Goal: Task Accomplishment & Management: Manage account settings

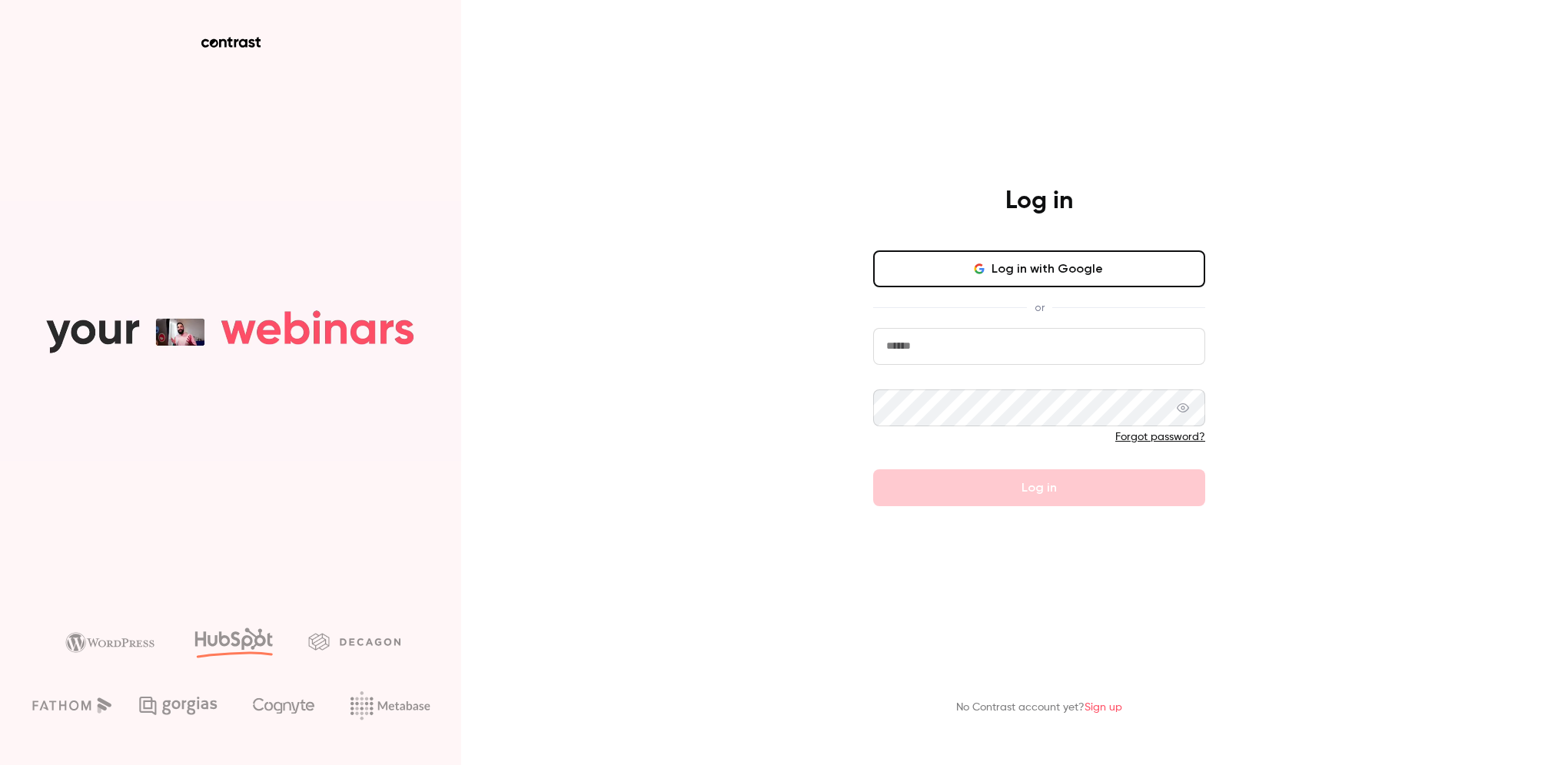
type input "**********"
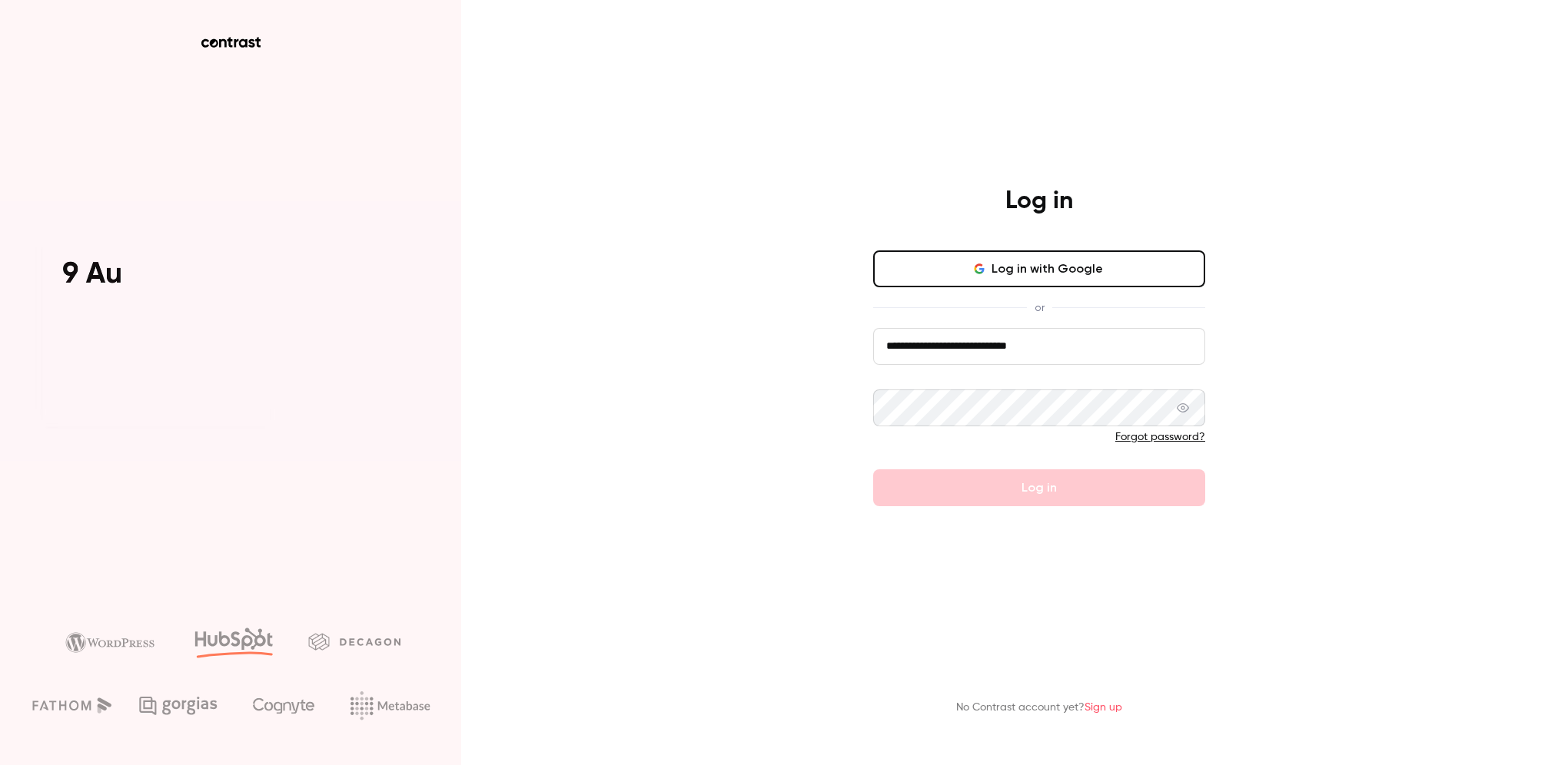
click at [998, 488] on form "**********" at bounding box center [1039, 417] width 332 height 178
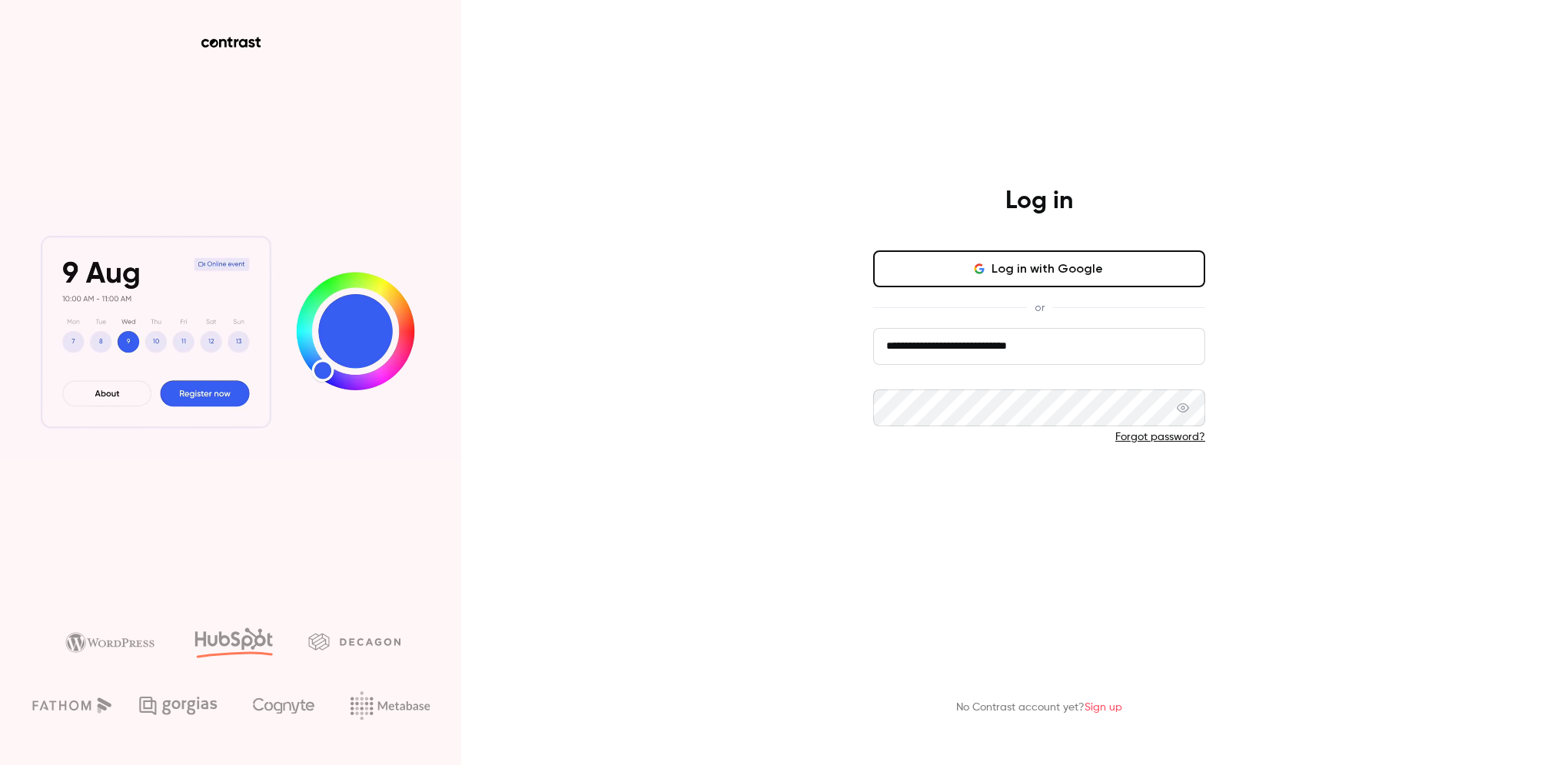
click at [1002, 487] on button "Log in" at bounding box center [1039, 488] width 332 height 37
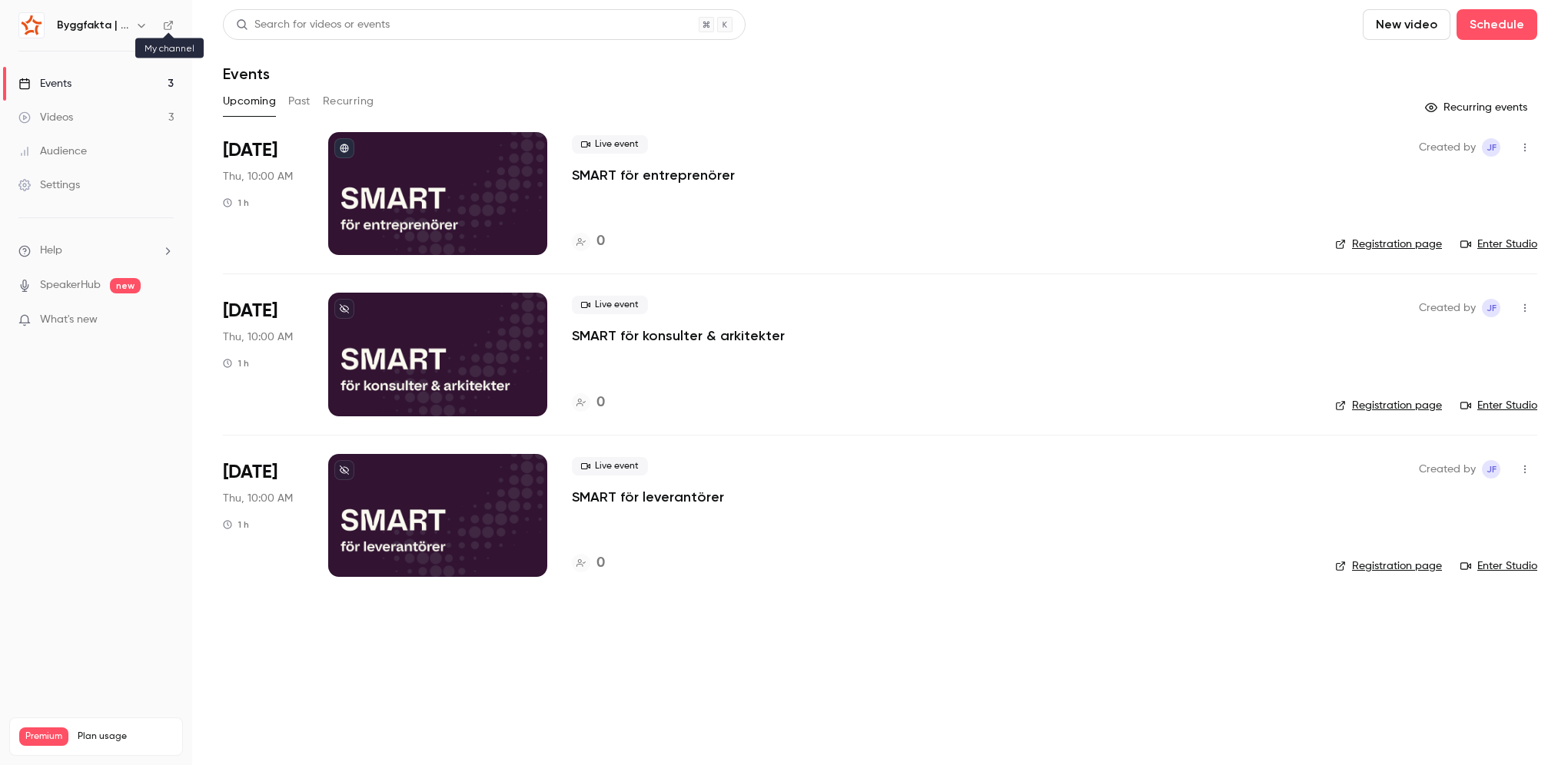
click at [167, 23] on icon at bounding box center [168, 25] width 10 height 10
click at [144, 29] on icon "button" at bounding box center [141, 25] width 12 height 12
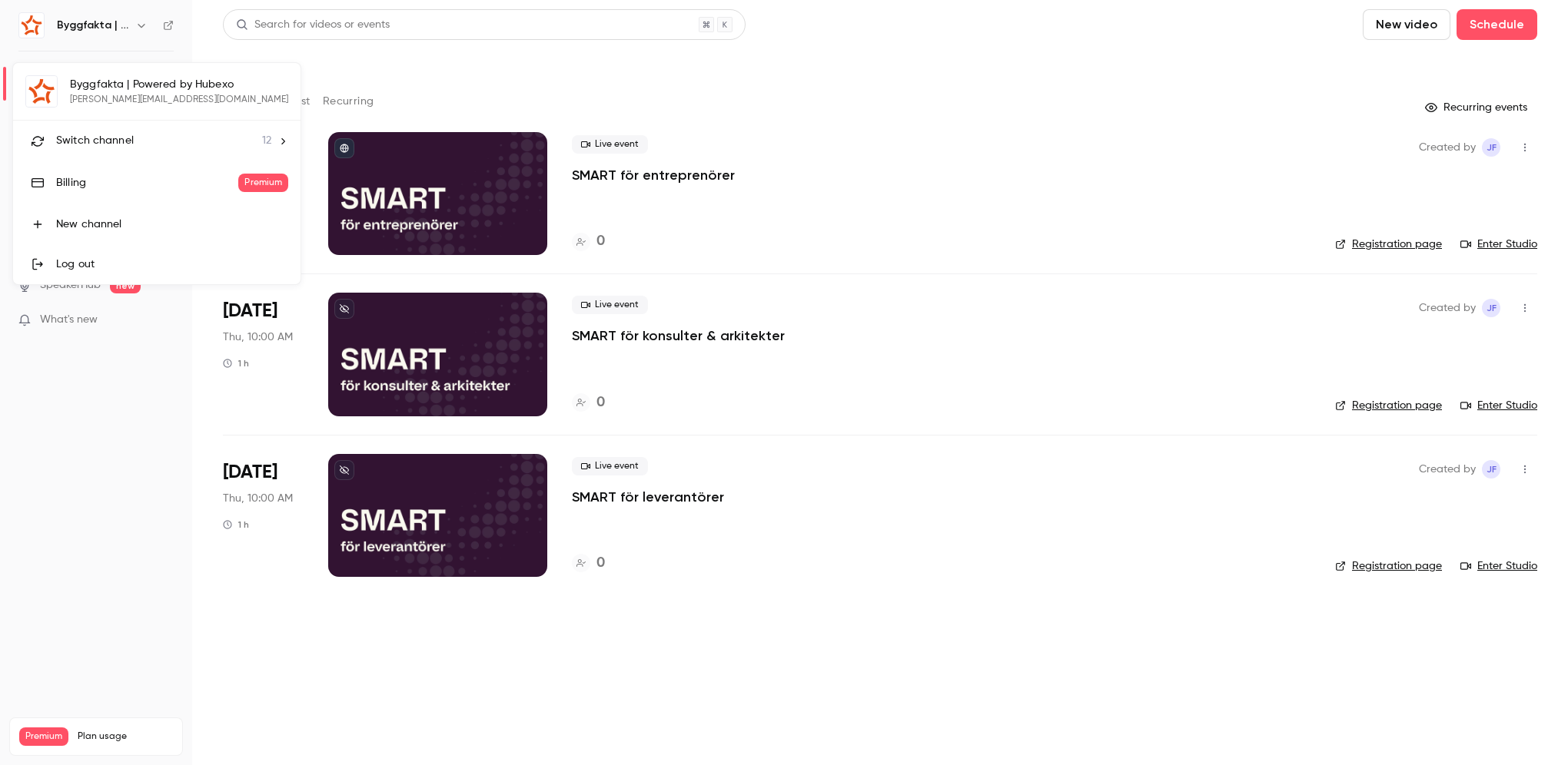
click at [142, 422] on div at bounding box center [784, 382] width 1568 height 765
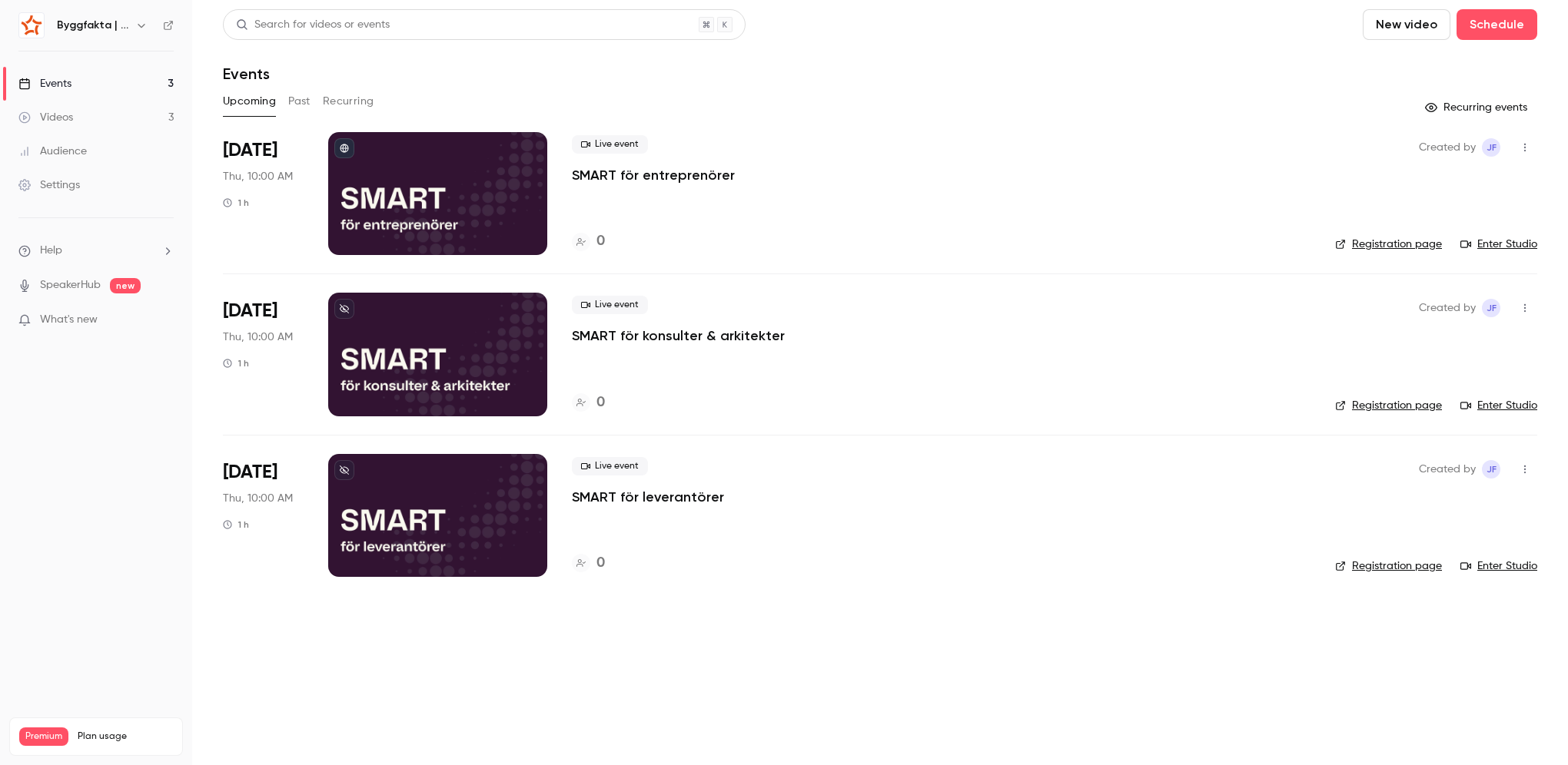
click at [114, 190] on link "Settings" at bounding box center [96, 185] width 192 height 34
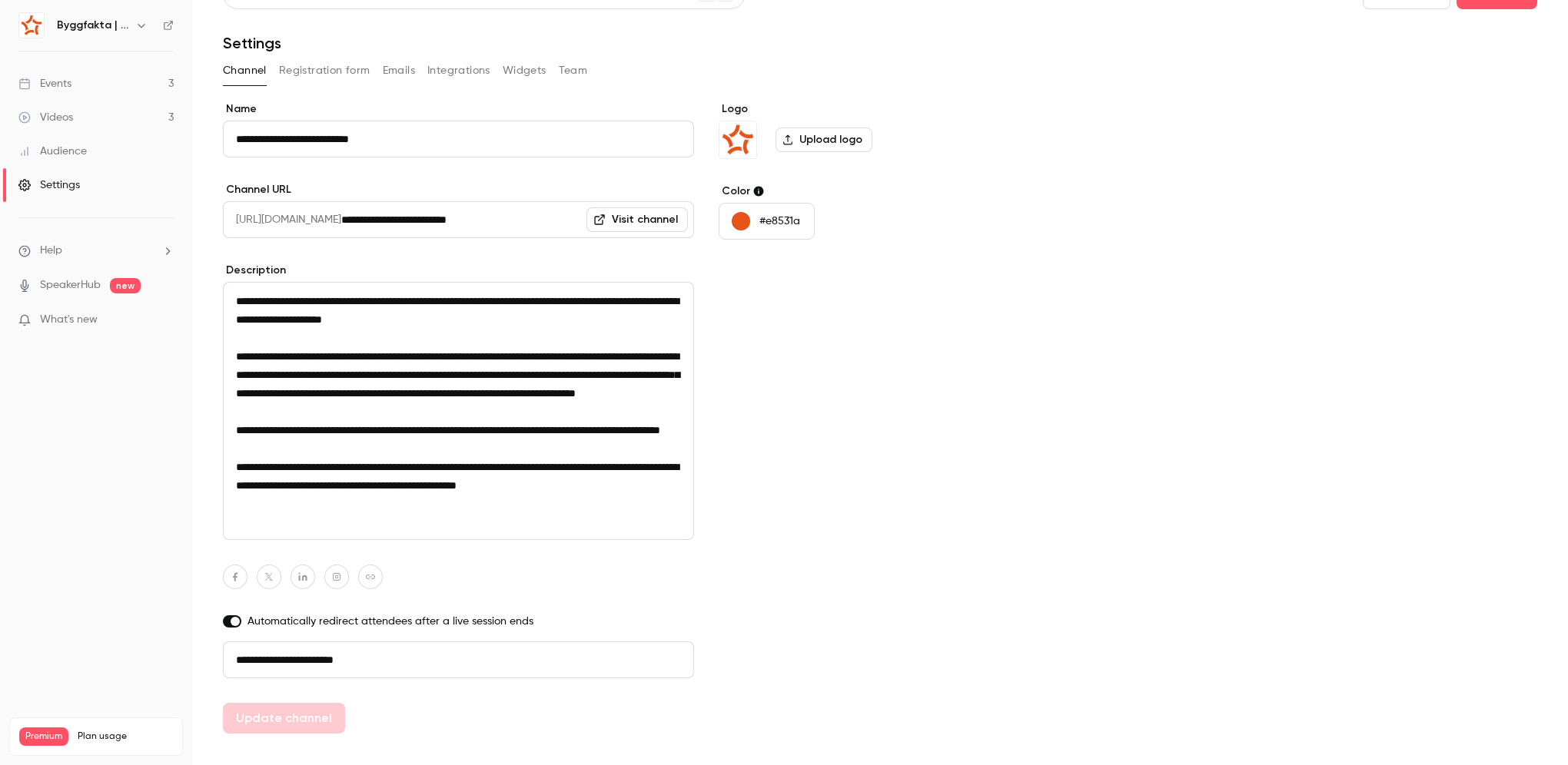
scroll to position [58, 0]
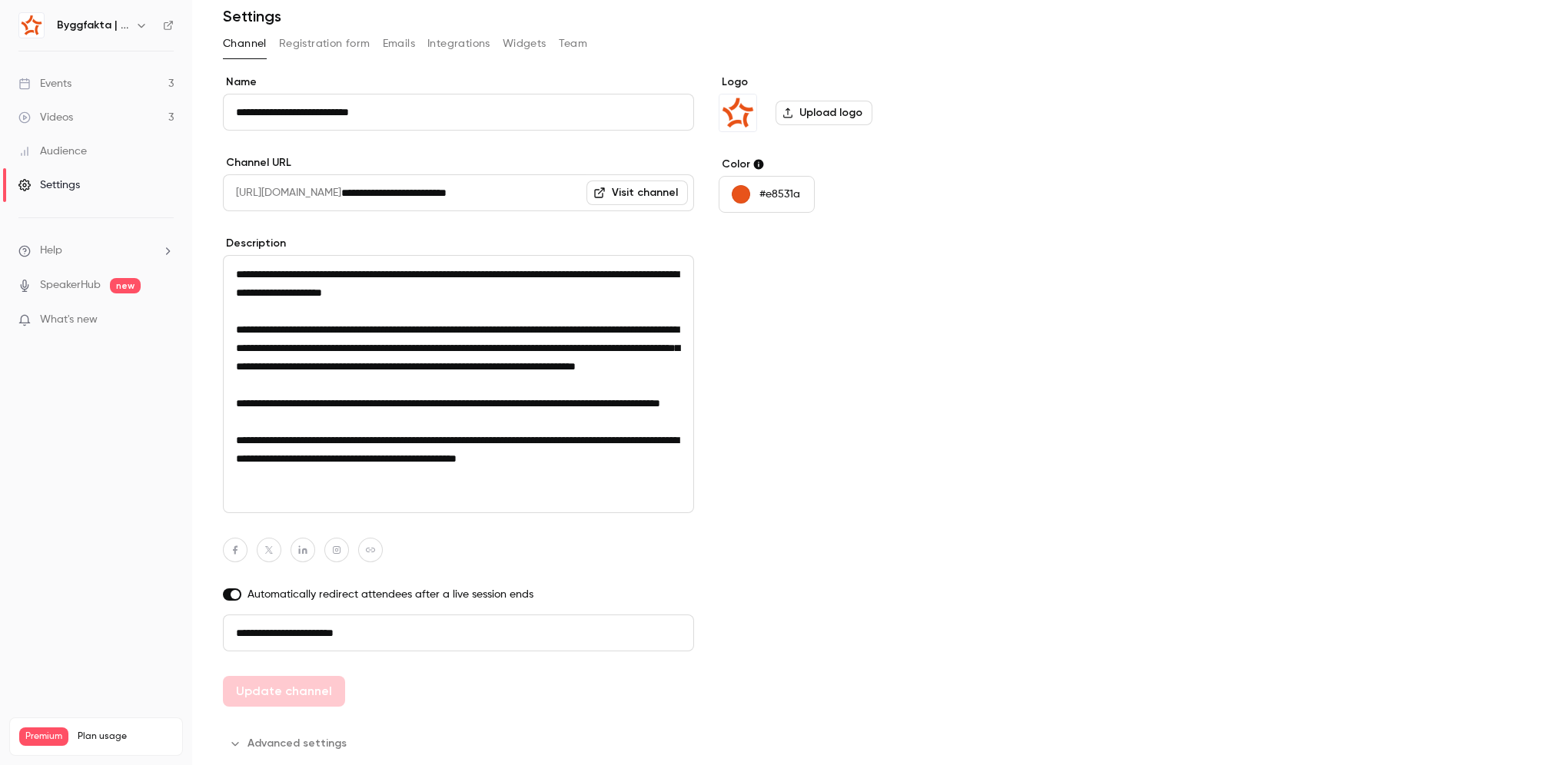
click at [275, 736] on button "Advanced settings" at bounding box center [290, 743] width 133 height 24
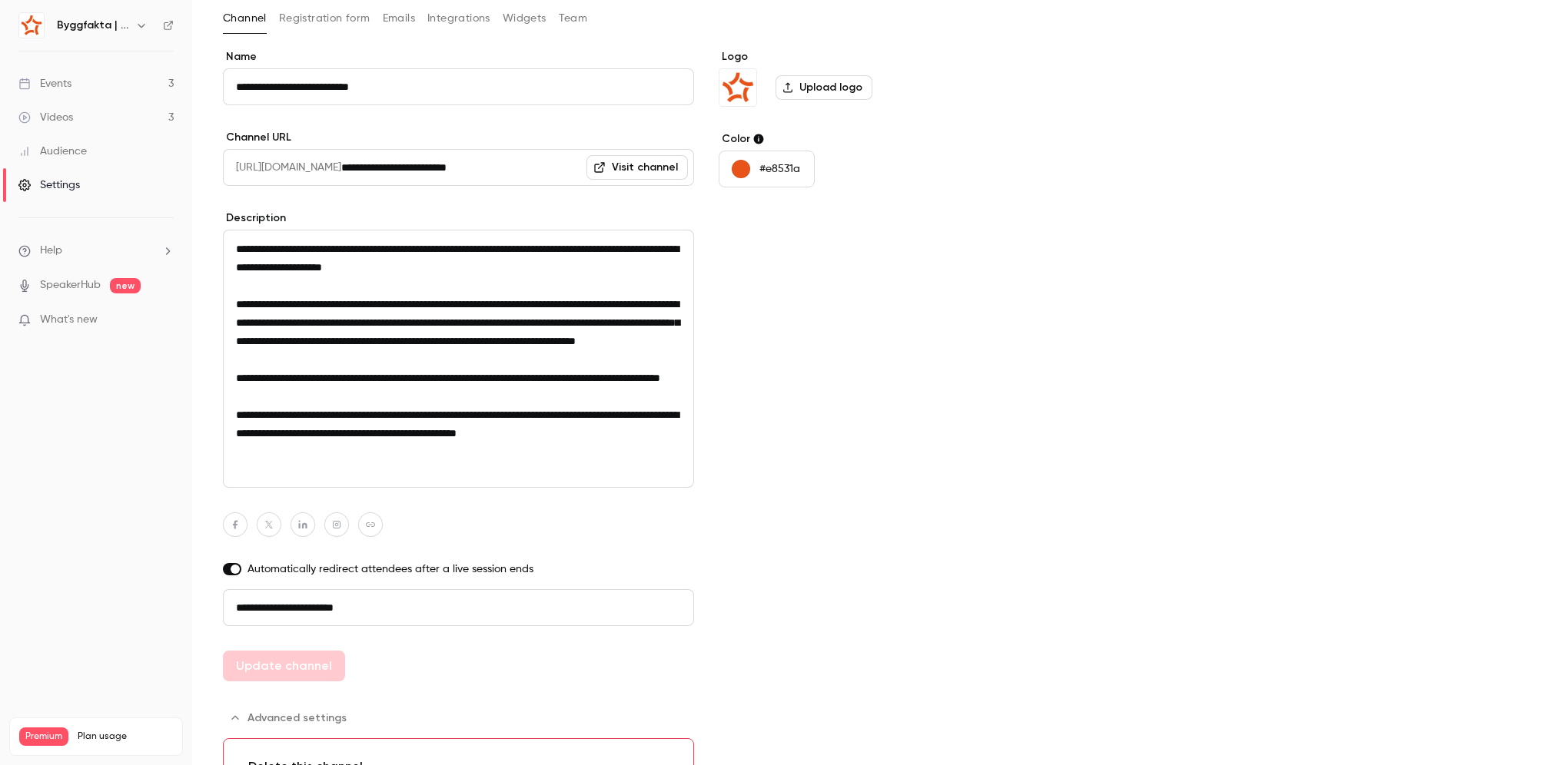
scroll to position [0, 0]
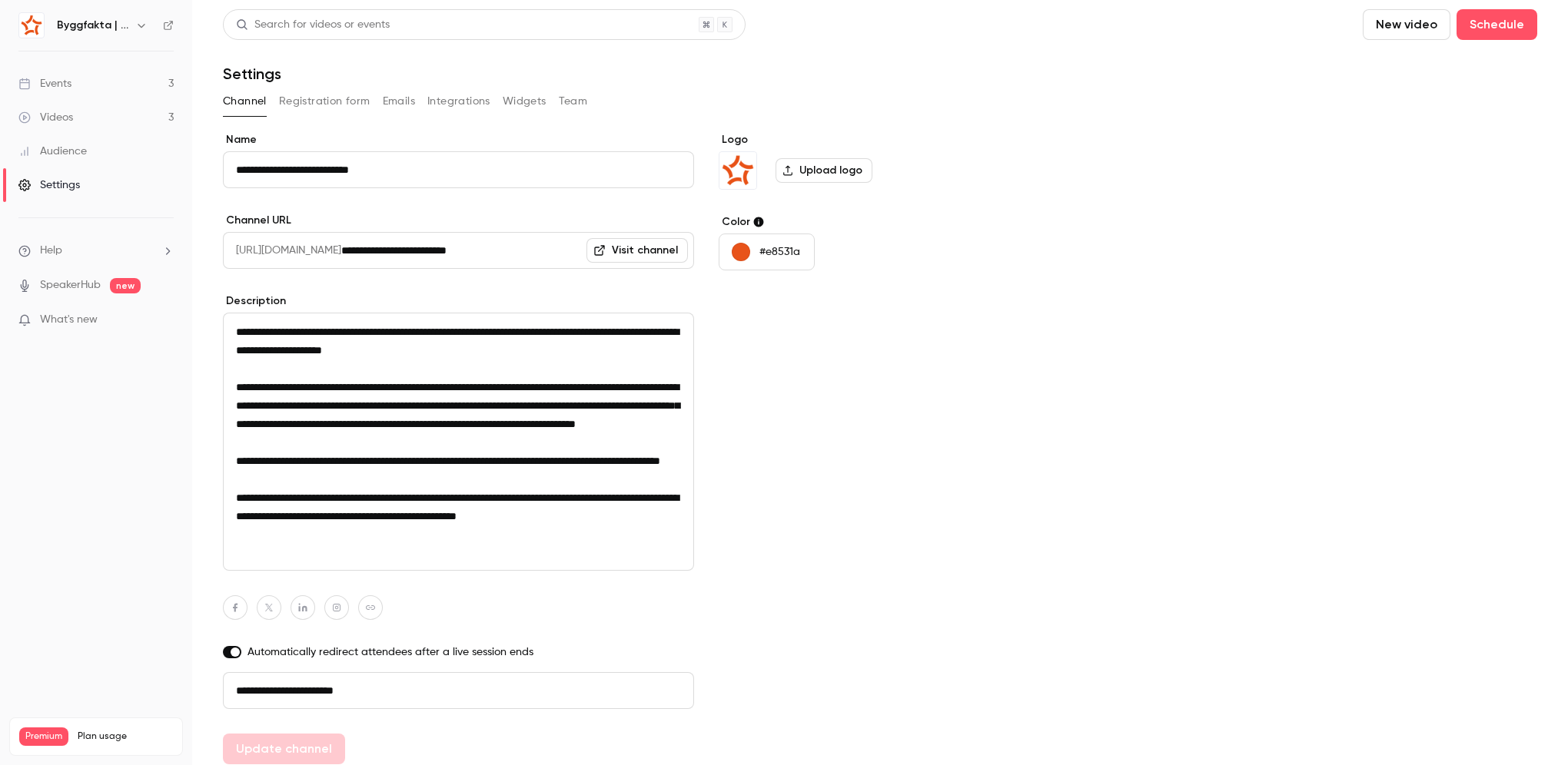
click at [336, 101] on button "Registration form" at bounding box center [325, 101] width 92 height 24
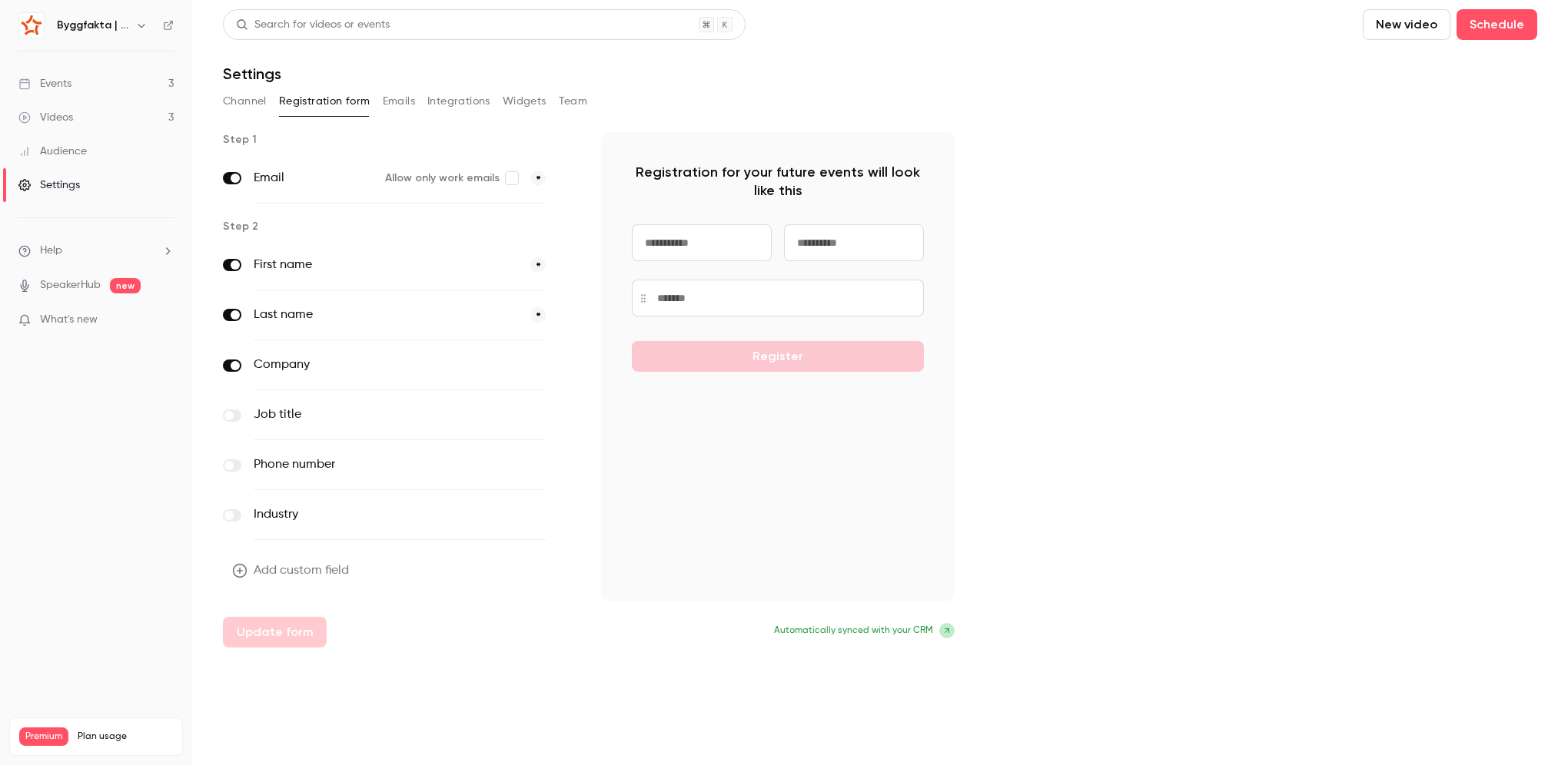
click at [407, 99] on button "Emails" at bounding box center [399, 101] width 32 height 24
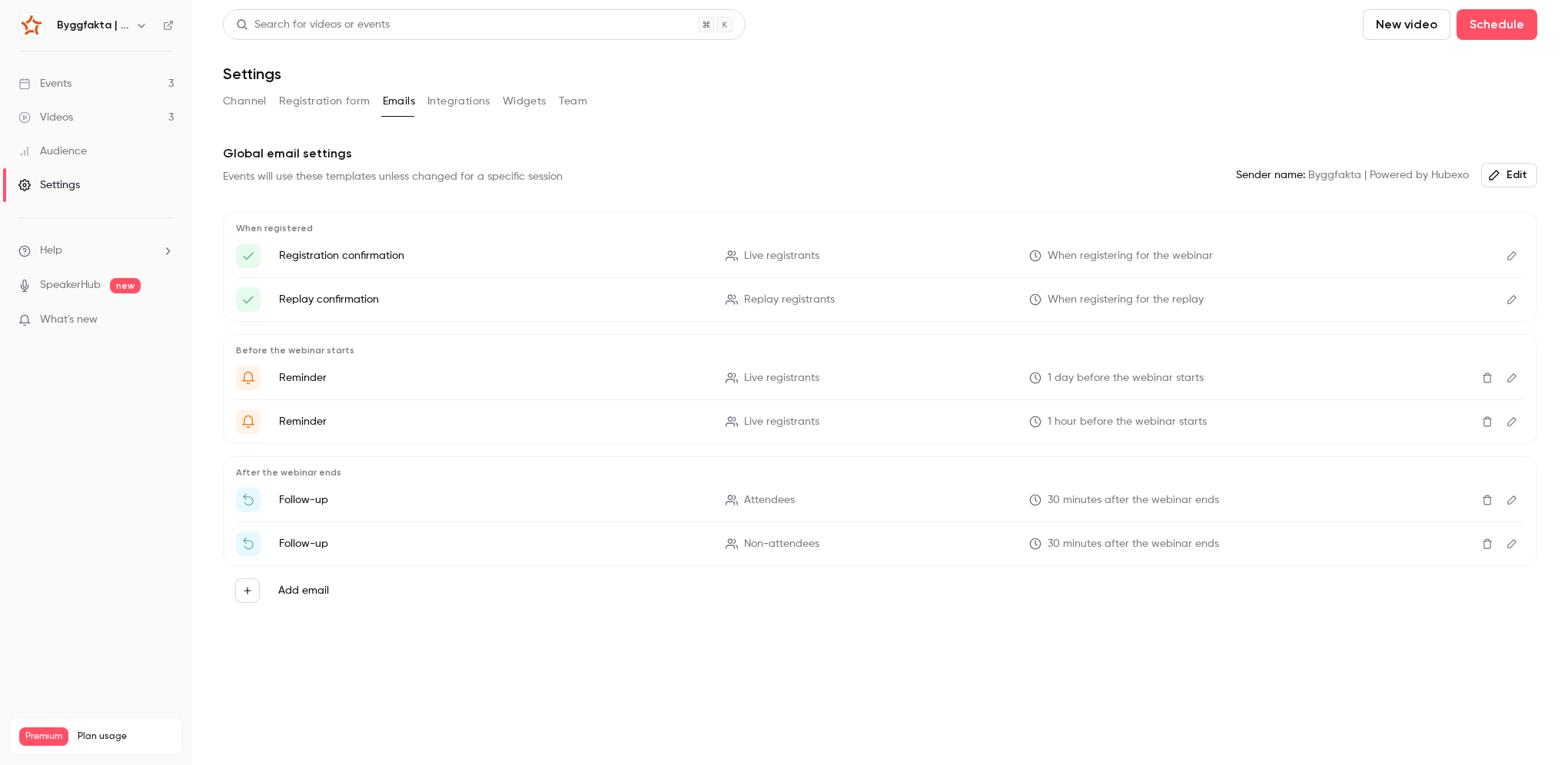
click at [444, 105] on button "Integrations" at bounding box center [458, 101] width 63 height 24
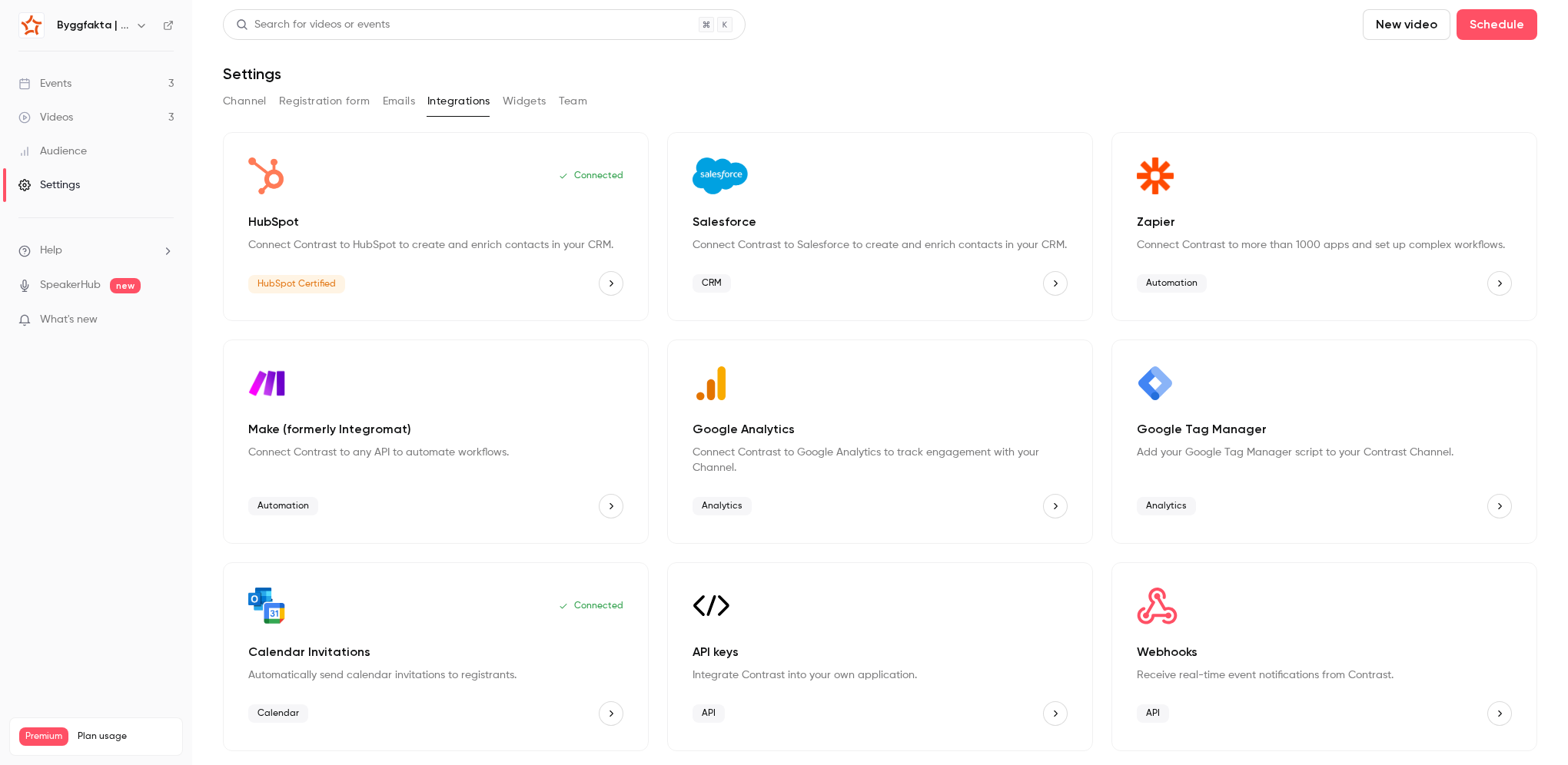
click at [534, 100] on button "Widgets" at bounding box center [524, 101] width 44 height 24
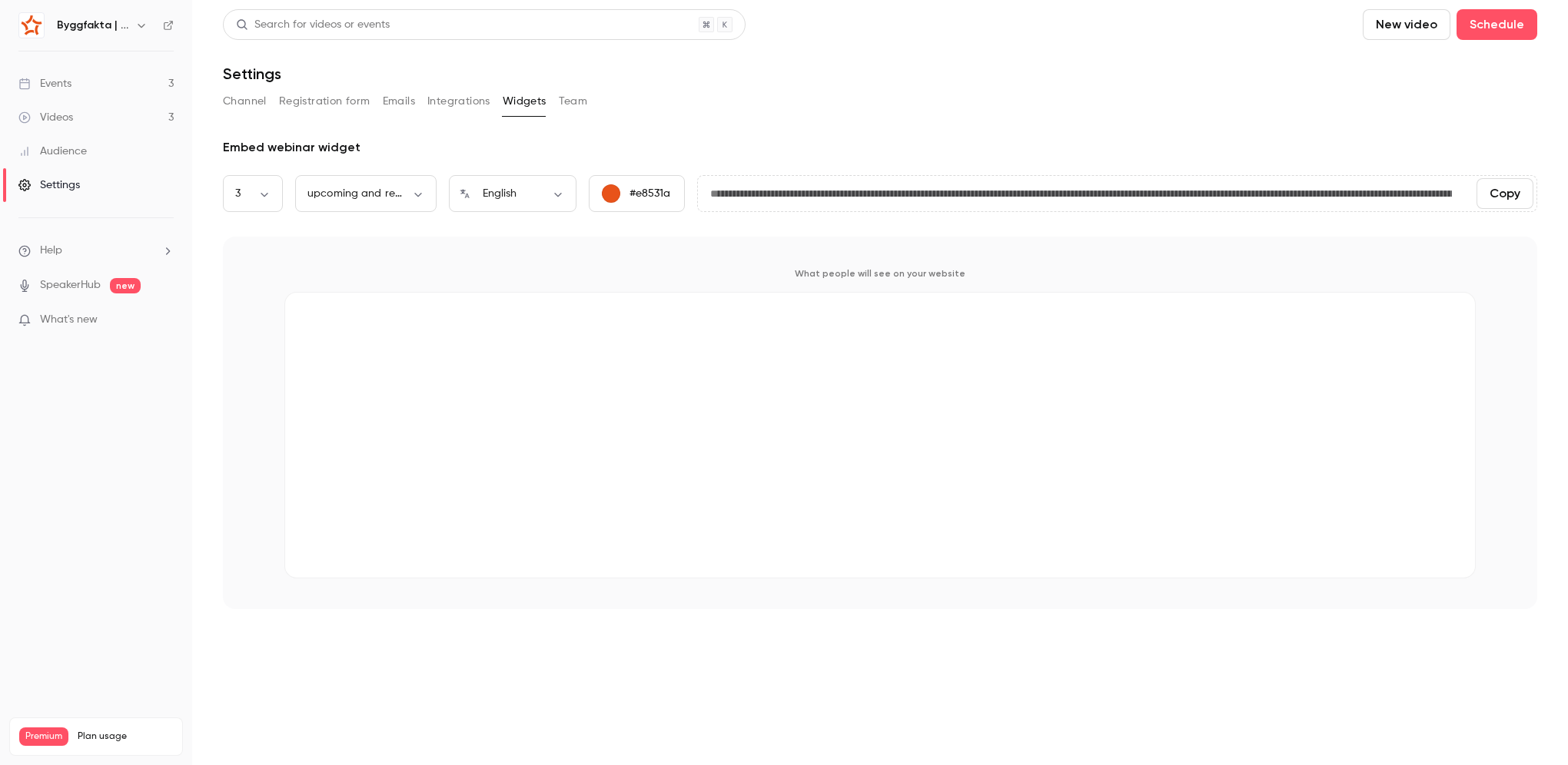
click at [567, 105] on button "Team" at bounding box center [573, 101] width 29 height 24
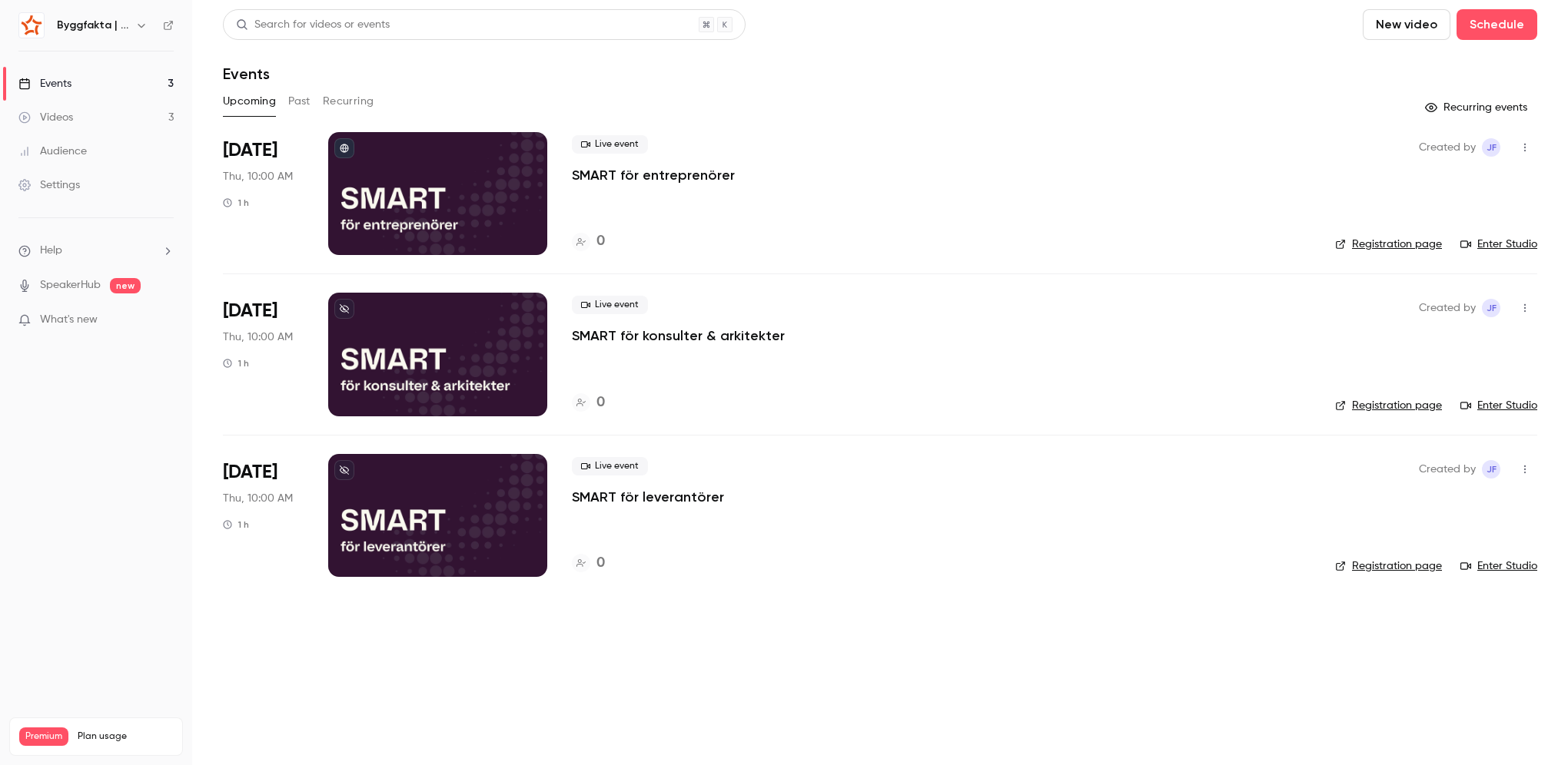
click at [295, 109] on button "Past" at bounding box center [299, 101] width 22 height 24
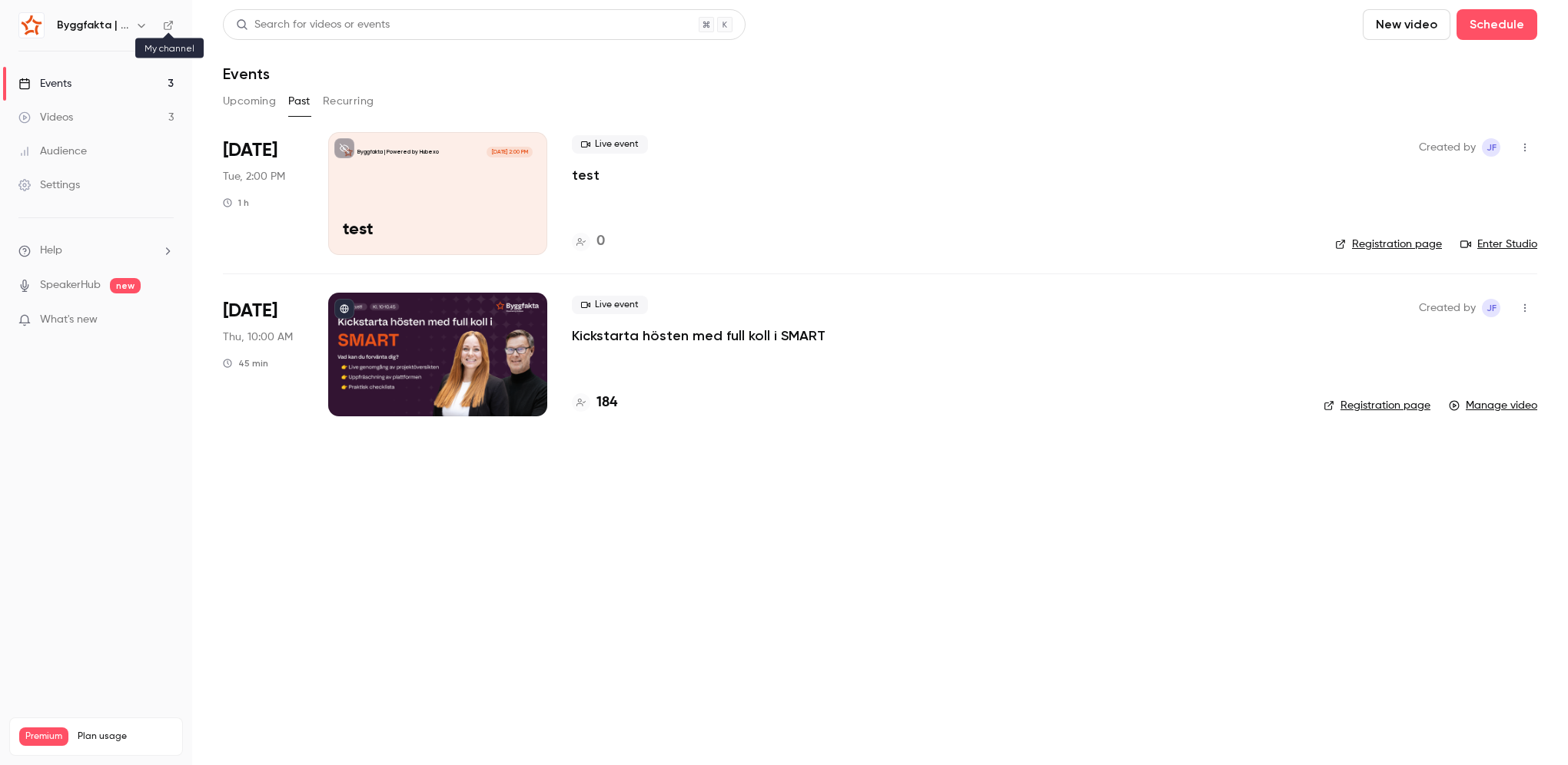
click at [169, 28] on icon at bounding box center [168, 25] width 10 height 10
